Goal: Find specific page/section: Find specific page/section

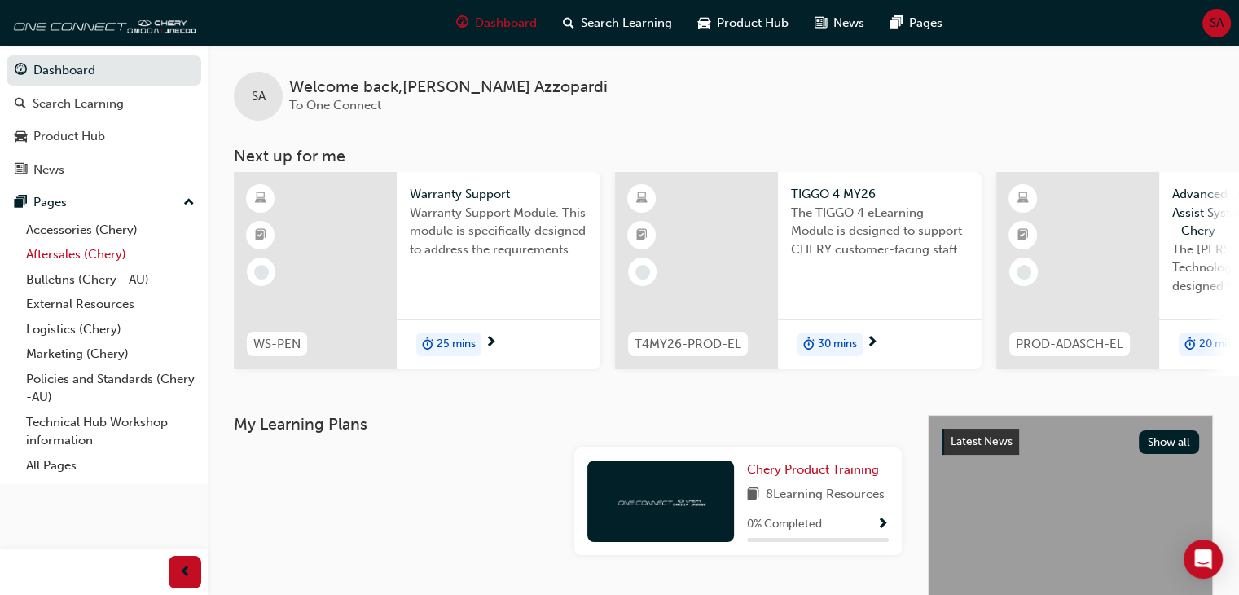
click at [73, 258] on link "Aftersales (Chery)" at bounding box center [111, 254] width 182 height 25
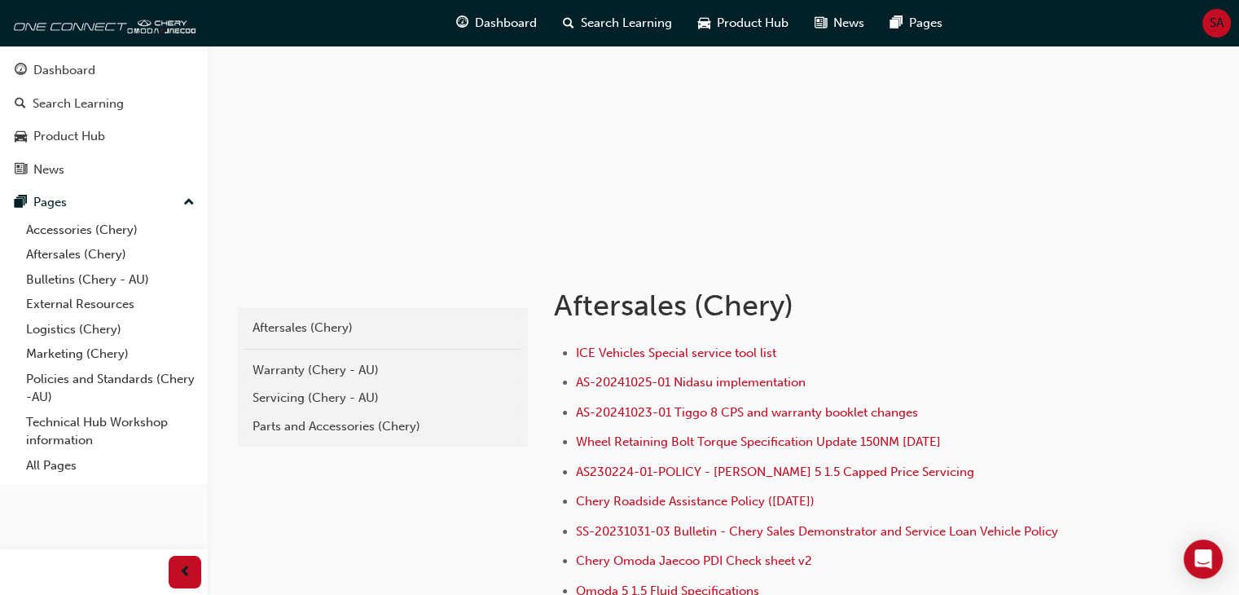
scroll to position [143, 0]
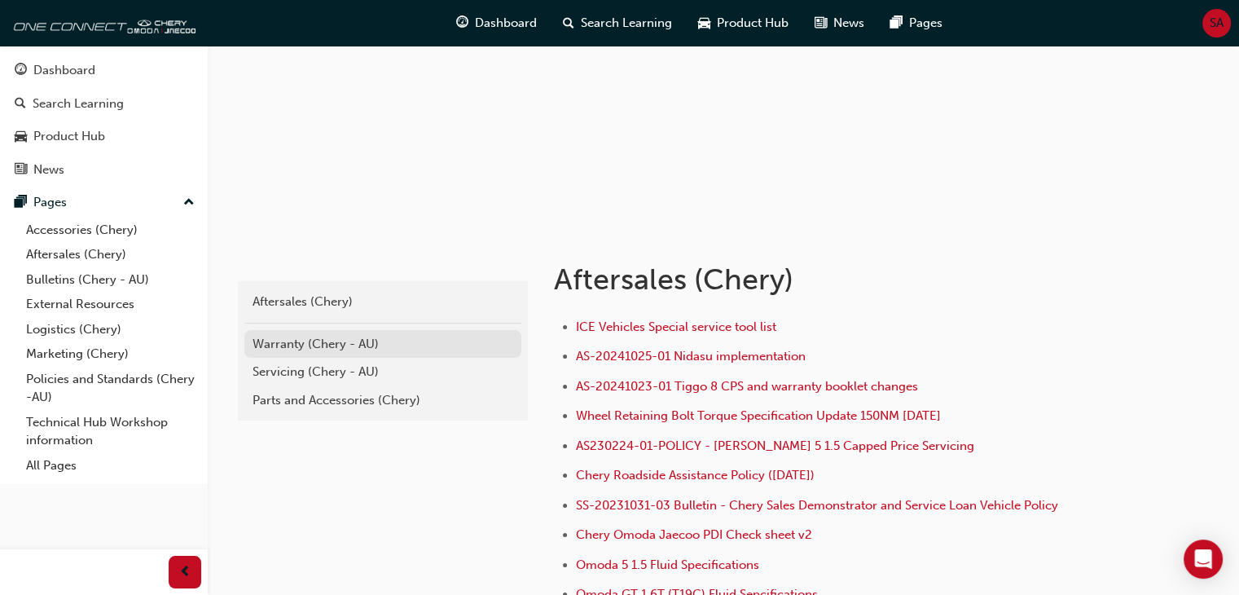
click at [316, 342] on div "Warranty (Chery - AU)" at bounding box center [383, 344] width 261 height 19
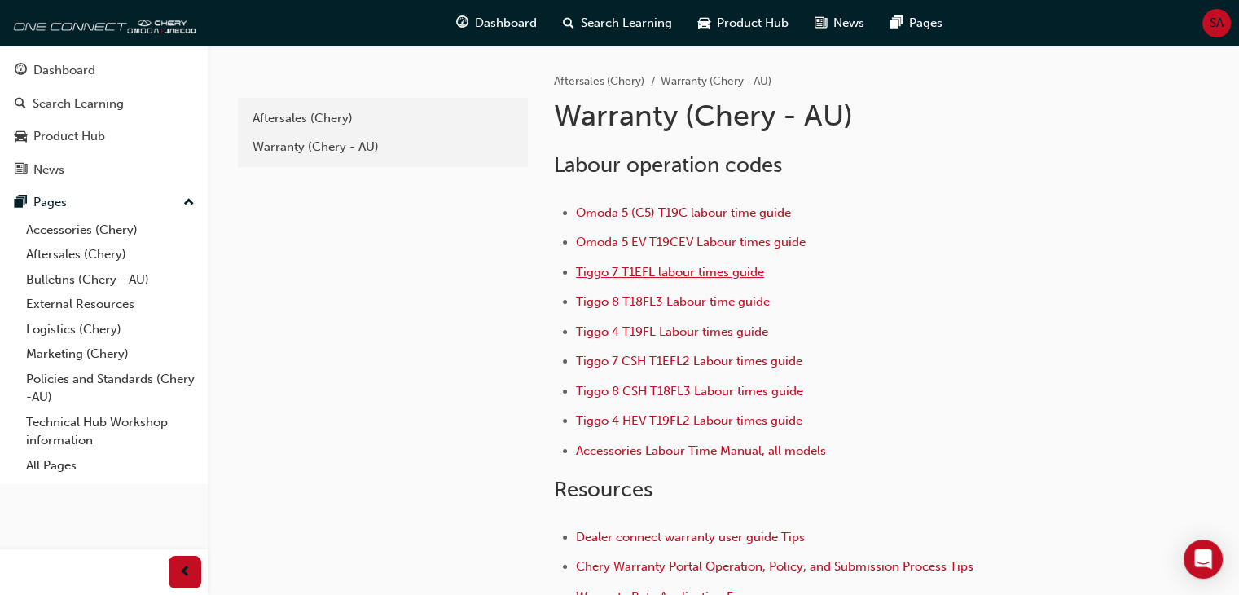
click at [671, 274] on span "Tiggo 7 T1EFL labour times guide" at bounding box center [670, 272] width 188 height 15
